Goal: Navigation & Orientation: Understand site structure

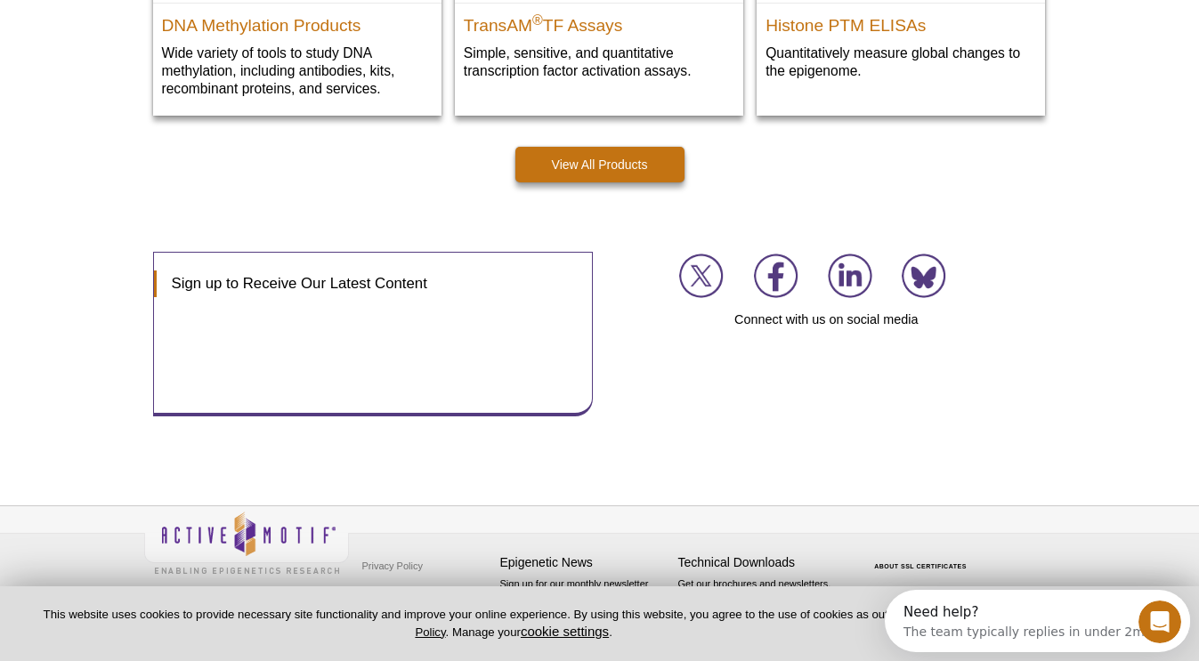
scroll to position [2710, 0]
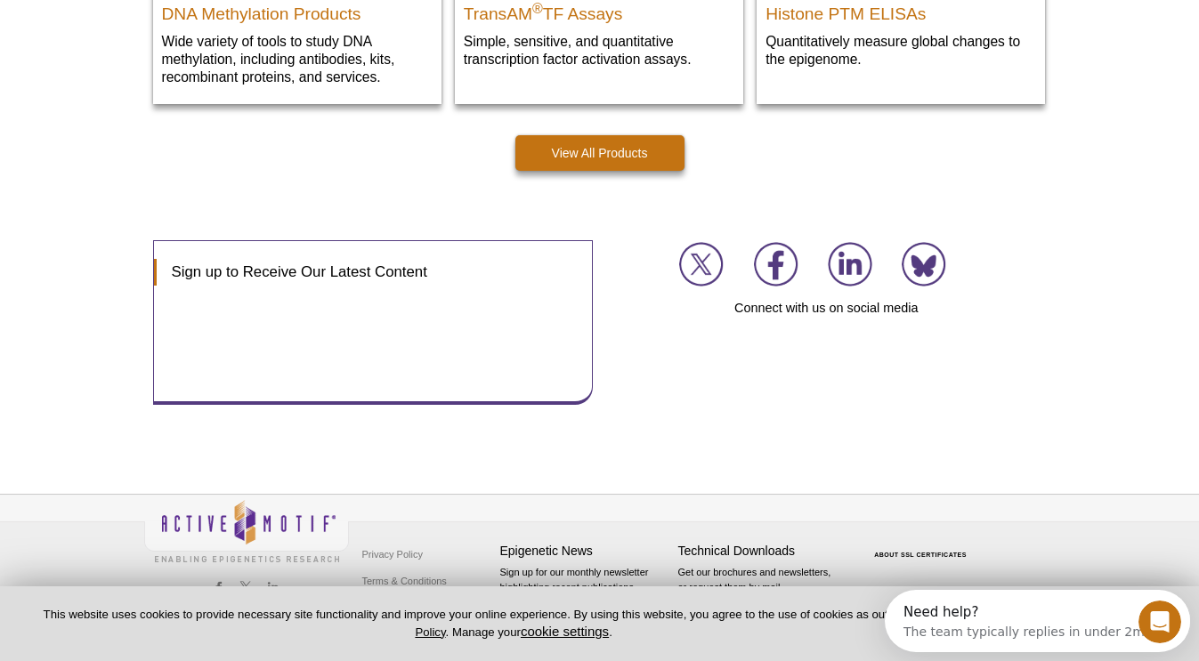
click at [1121, 547] on div "Privacy Policy Terms & Conditions Site Map Epigenetic News Sign up for our mont…" at bounding box center [599, 572] width 1199 height 156
drag, startPoint x: 810, startPoint y: 624, endPoint x: 814, endPoint y: 614, distance: 10.8
click at [809, 624] on p "This website uses cookies to provide necessary site functionality and improve y…" at bounding box center [513, 624] width 970 height 34
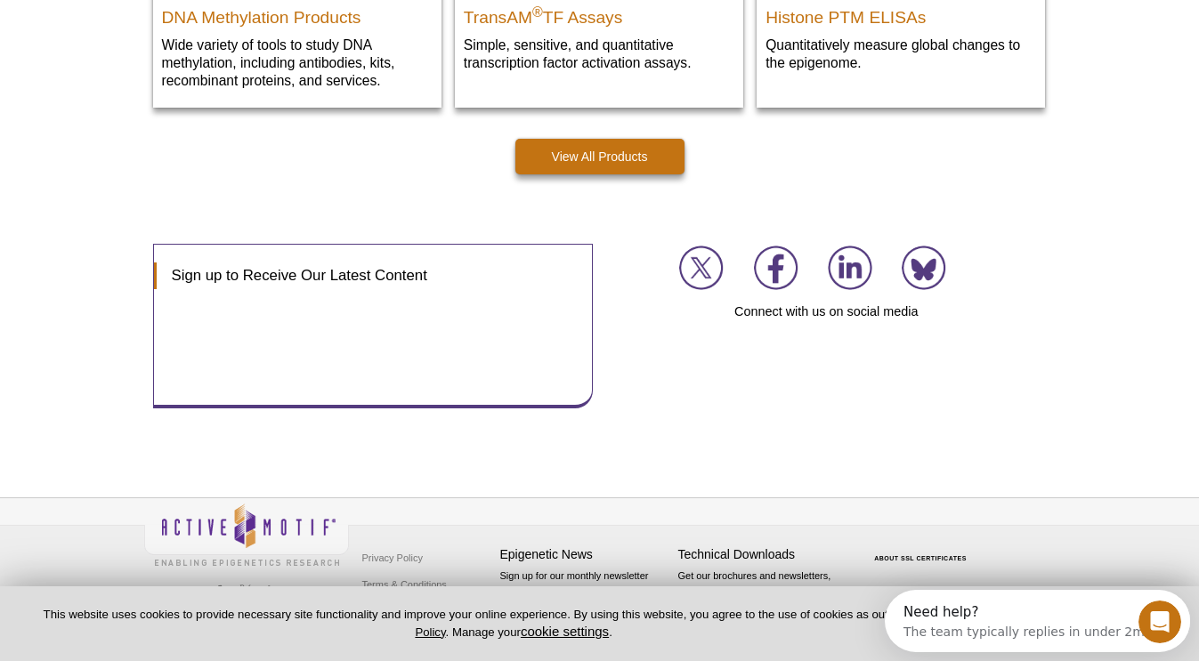
drag, startPoint x: 817, startPoint y: 611, endPoint x: 654, endPoint y: 603, distance: 163.1
click at [797, 609] on p "This website uses cookies to provide necessary site functionality and improve y…" at bounding box center [513, 624] width 970 height 34
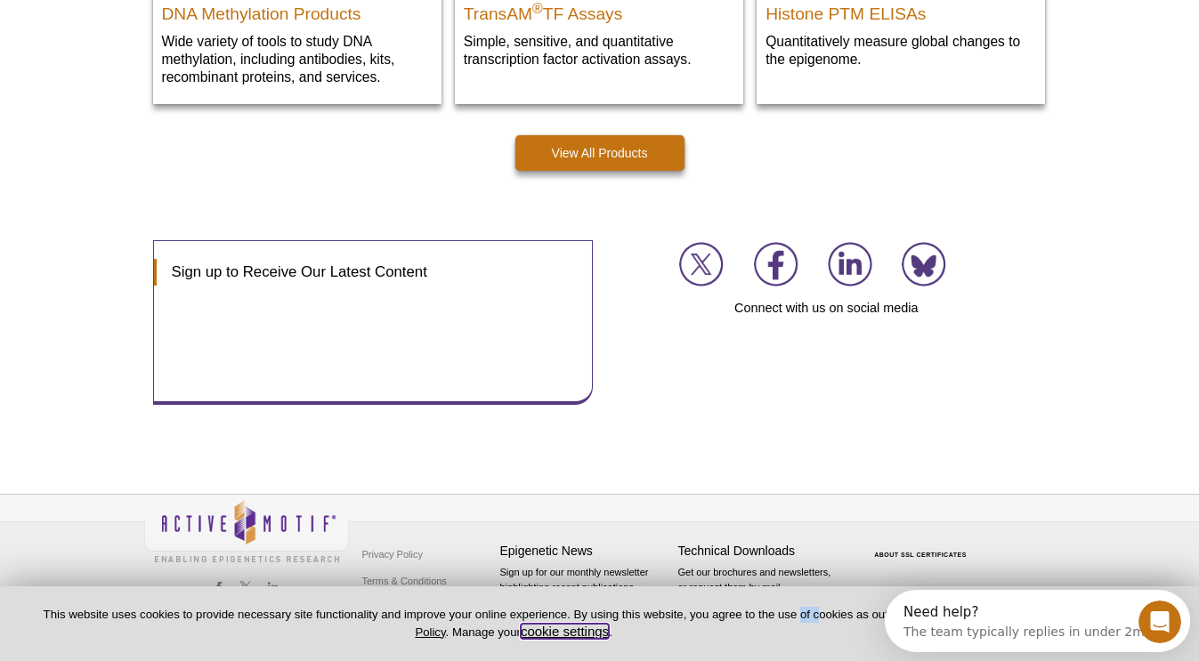
click at [565, 630] on button "cookie settings" at bounding box center [565, 631] width 88 height 15
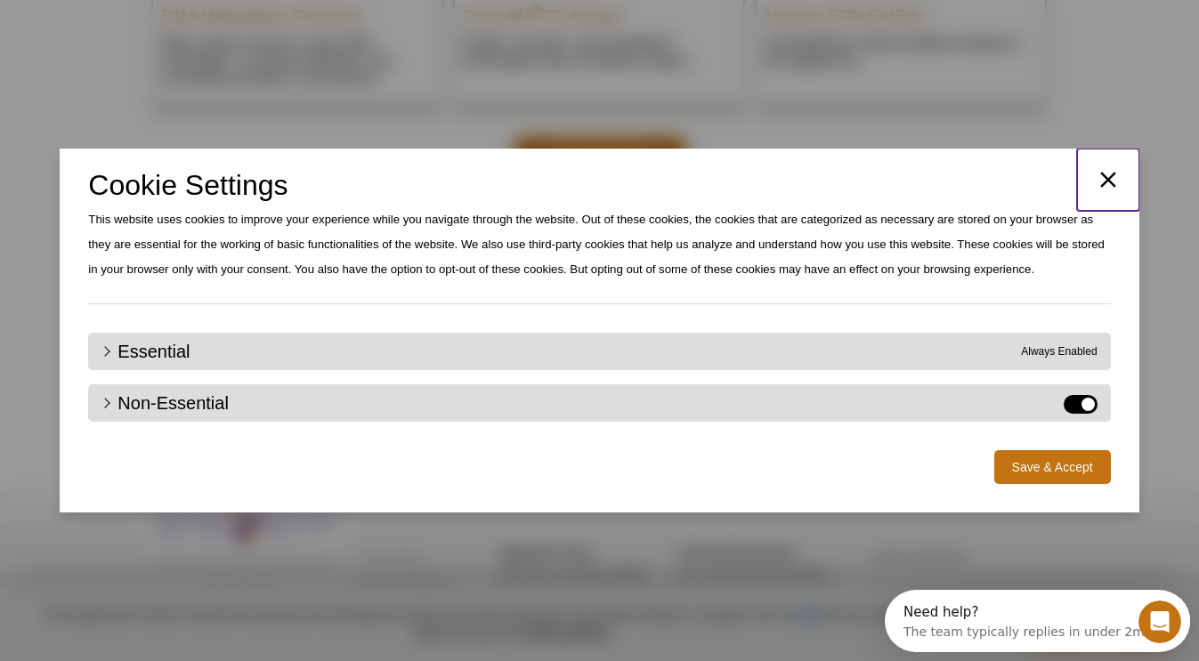
click at [1117, 172] on icon "button" at bounding box center [1108, 179] width 27 height 27
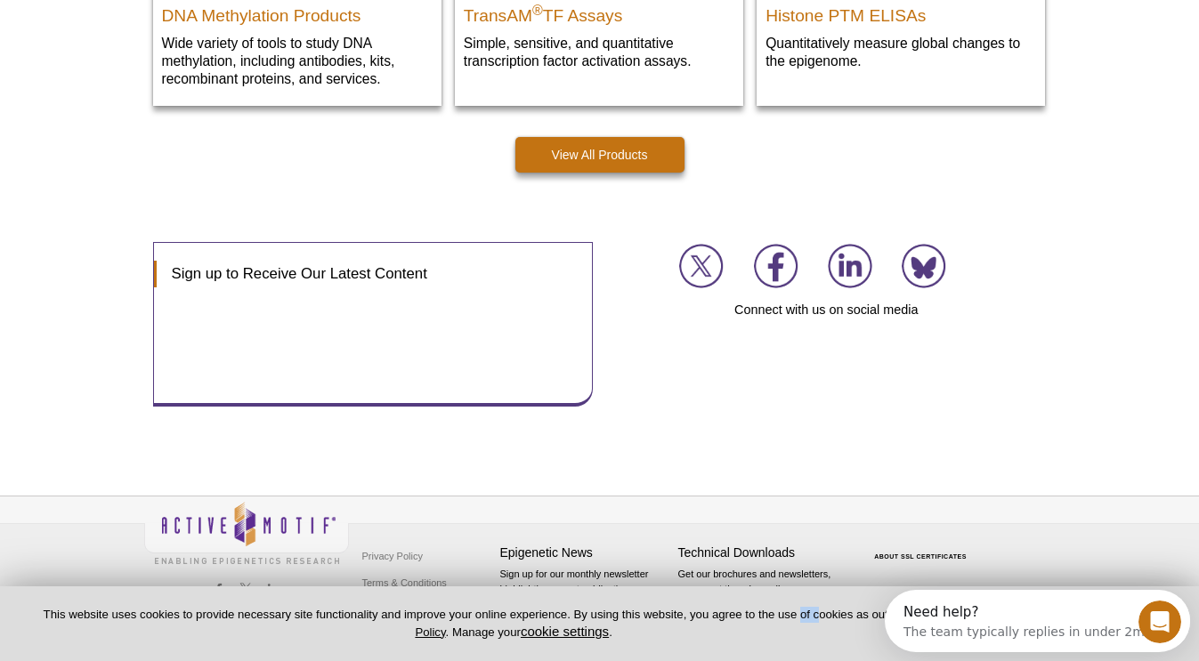
scroll to position [2710, 0]
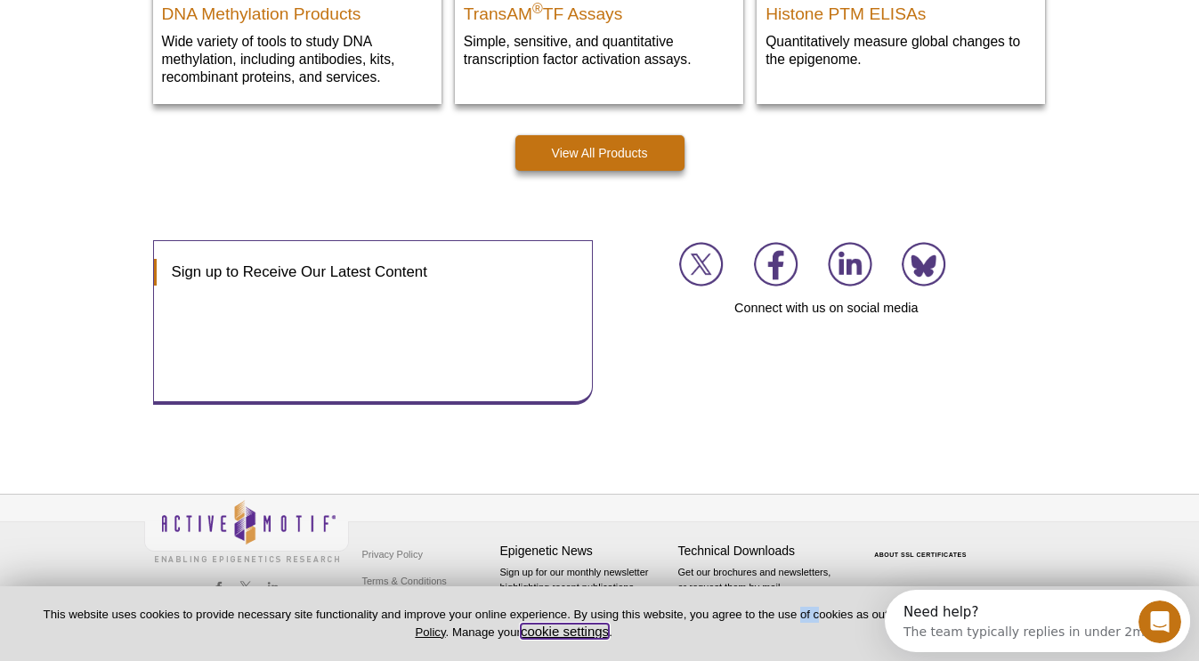
click at [562, 636] on button "cookie settings" at bounding box center [565, 631] width 88 height 15
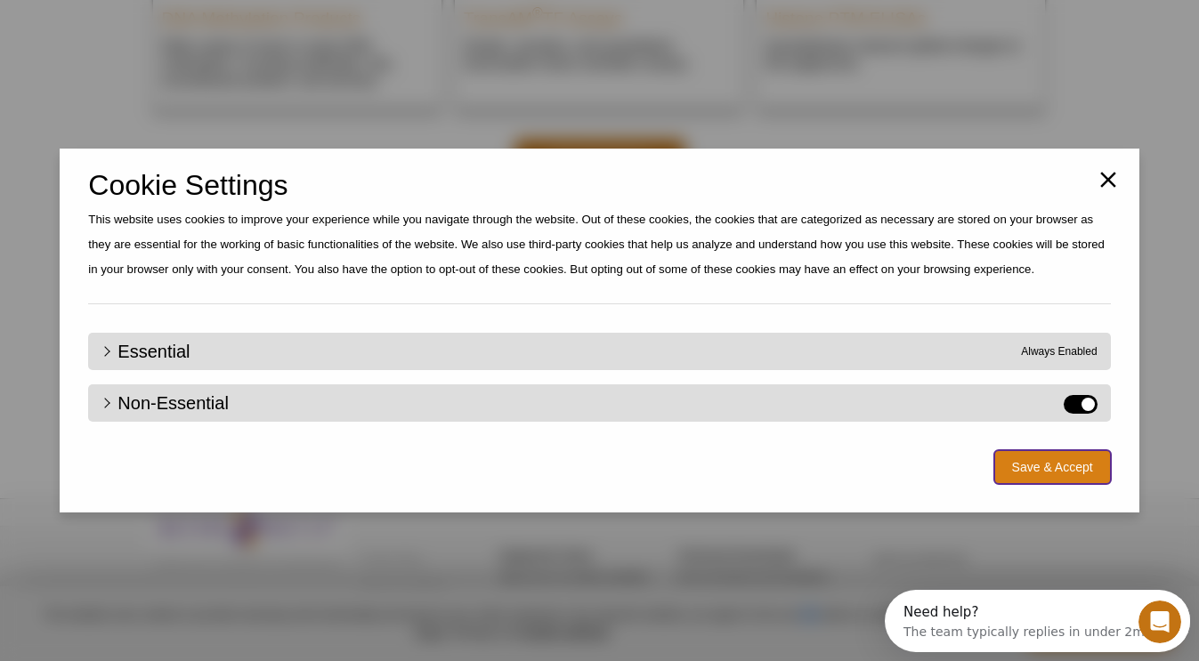
scroll to position [2705, 0]
click at [1054, 456] on button "Save & Accept" at bounding box center [1052, 467] width 117 height 34
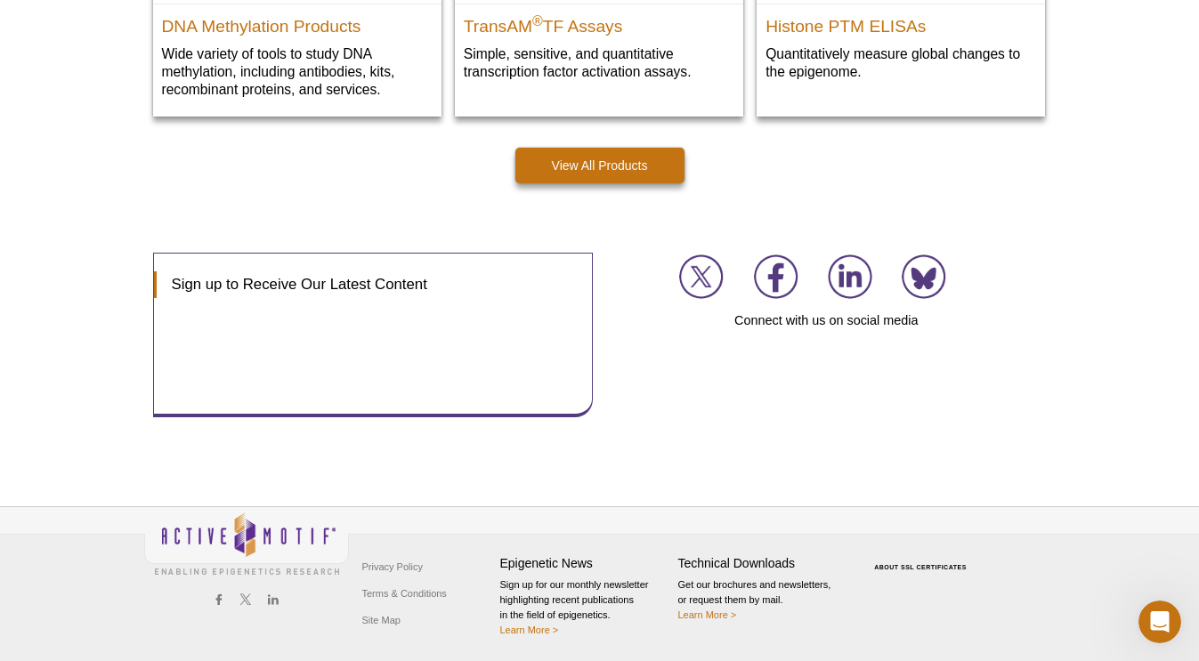
scroll to position [2698, 0]
click at [885, 565] on link "ABOUT SSL CERTIFICATES" at bounding box center [920, 566] width 93 height 6
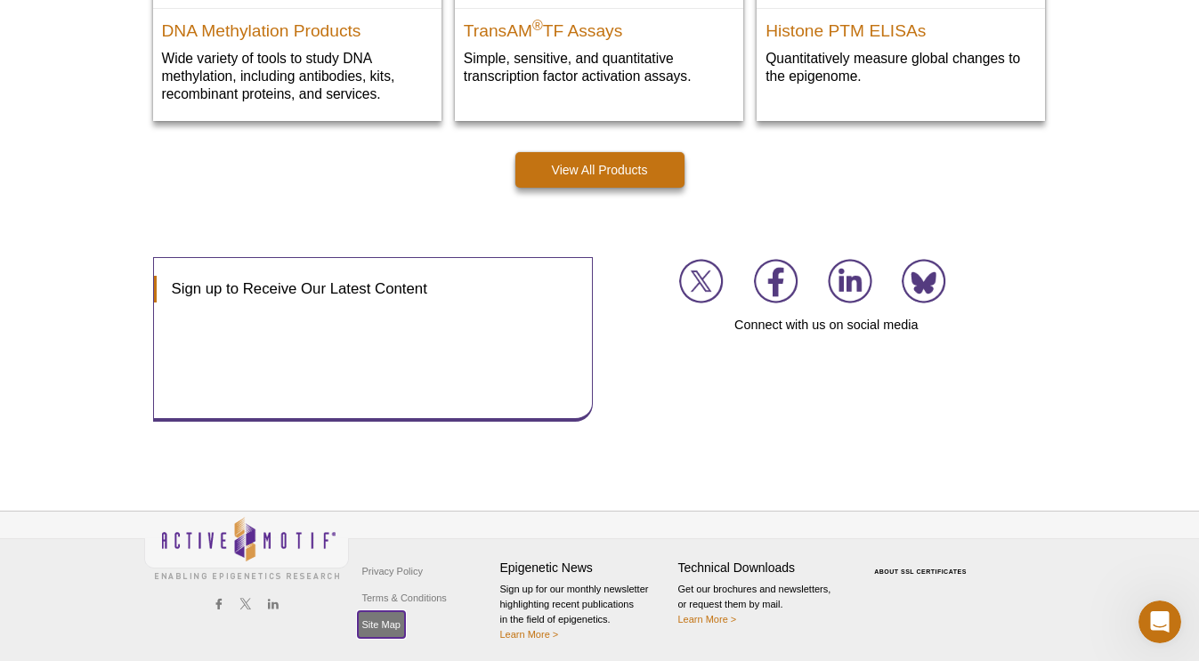
scroll to position [2694, 0]
click at [380, 635] on link "Site Map" at bounding box center [381, 624] width 47 height 27
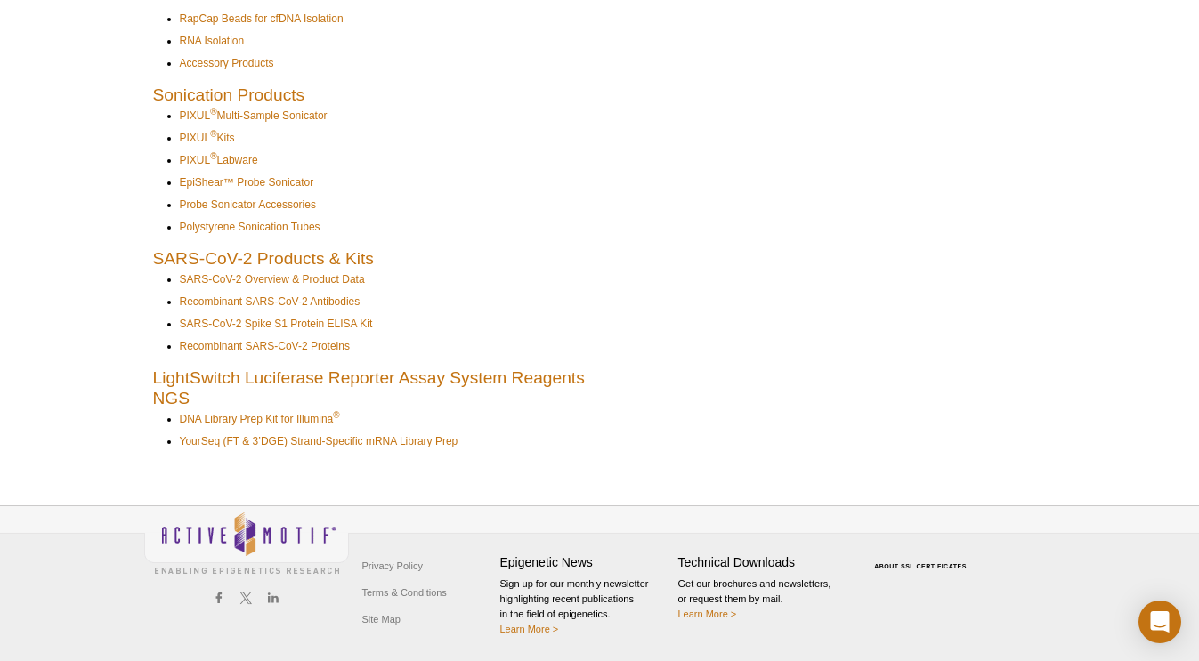
scroll to position [1651, 0]
click at [381, 595] on link "Terms & Conditions" at bounding box center [404, 593] width 93 height 27
